Goal: Transaction & Acquisition: Book appointment/travel/reservation

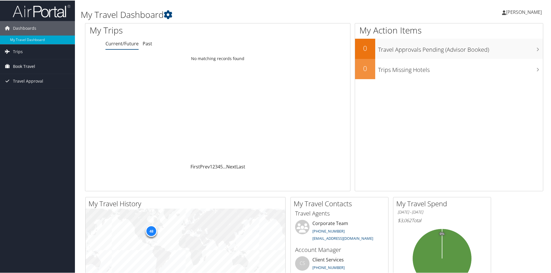
click at [21, 64] on span "Book Travel" at bounding box center [24, 66] width 22 height 14
click at [37, 97] on link "Book/Manage Online Trips" at bounding box center [37, 94] width 75 height 9
click at [43, 93] on link "Book/Manage Online Trips" at bounding box center [37, 94] width 75 height 9
